Goal: Task Accomplishment & Management: Manage account settings

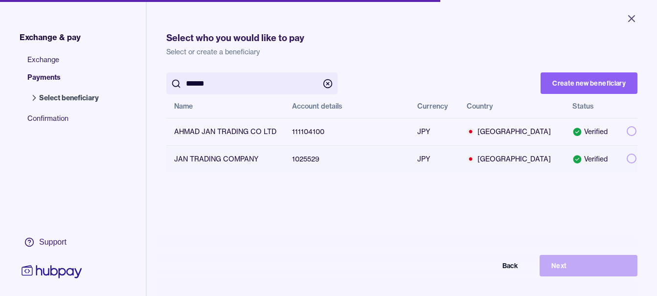
type input "******"
drag, startPoint x: 622, startPoint y: 159, endPoint x: 619, endPoint y: 163, distance: 5.7
click at [627, 158] on button "button" at bounding box center [632, 159] width 10 height 10
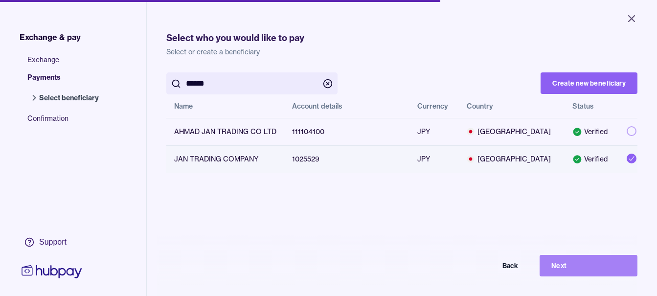
click at [594, 265] on button "Next" at bounding box center [589, 266] width 98 height 22
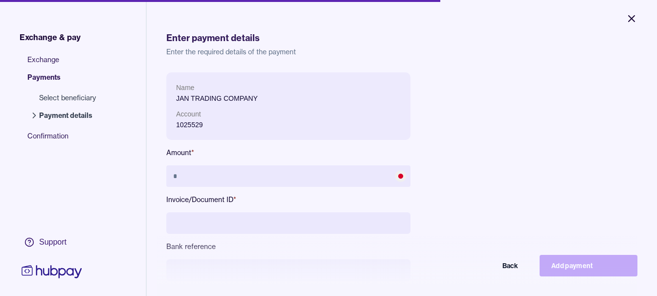
click at [631, 23] on icon "Close" at bounding box center [632, 19] width 12 height 12
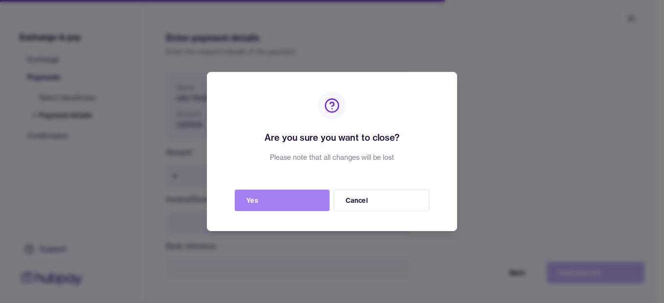
click at [298, 197] on button "Yes" at bounding box center [282, 201] width 95 height 22
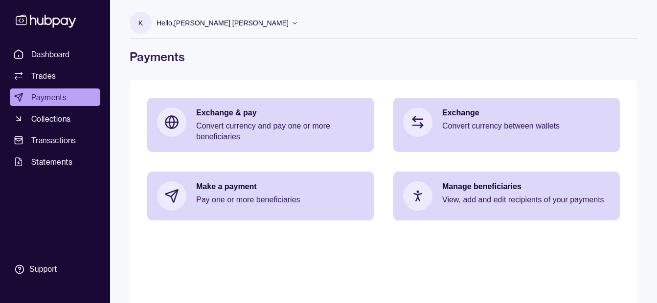
click at [229, 25] on p "Hello, [PERSON_NAME] [PERSON_NAME]" at bounding box center [223, 23] width 132 height 11
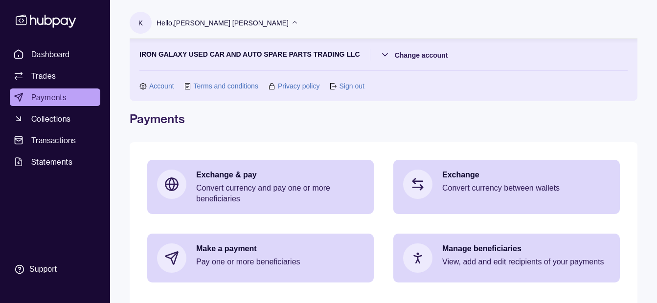
click at [407, 62] on section "IRON GALAXY USED CAR AND AUTO SPARE PARTS TRADING LLC Change account Account Te…" at bounding box center [383, 70] width 488 height 43
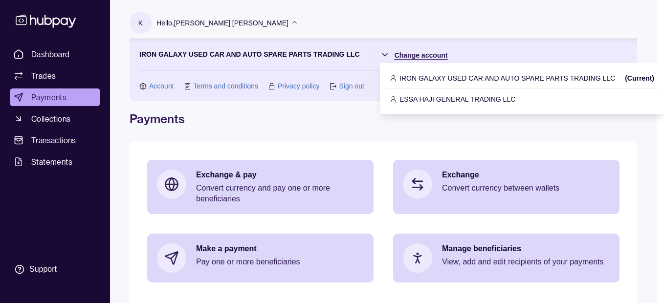
click at [413, 58] on html "Dashboard Trades Payments Collections Transactions Statements Support K Hello, …" at bounding box center [332, 194] width 664 height 389
click at [417, 102] on p "ESSA HAJI GENERAL TRADING LLC" at bounding box center [458, 99] width 116 height 11
